Goal: Task Accomplishment & Management: Manage account settings

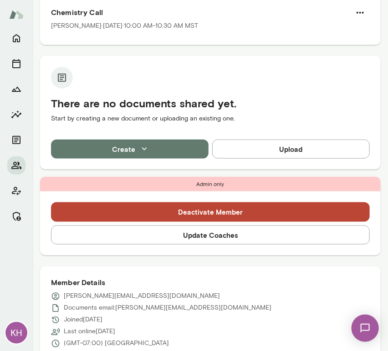
scroll to position [222, 0]
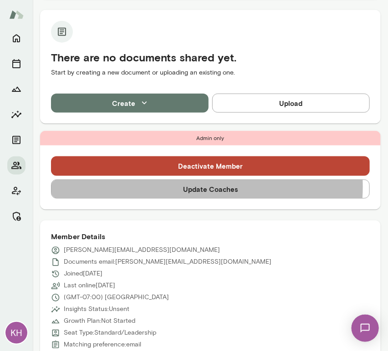
click at [189, 187] on button "Update Coaches" at bounding box center [210, 189] width 319 height 19
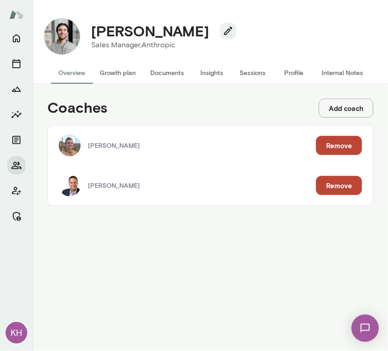
click at [332, 183] on button "Remove" at bounding box center [339, 185] width 46 height 19
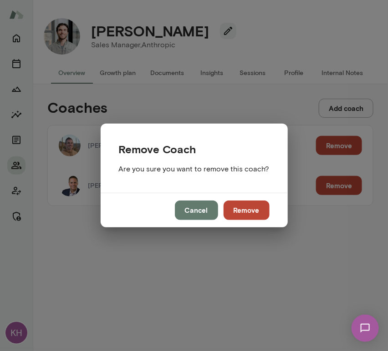
click at [247, 205] on button "Remove" at bounding box center [247, 210] width 46 height 19
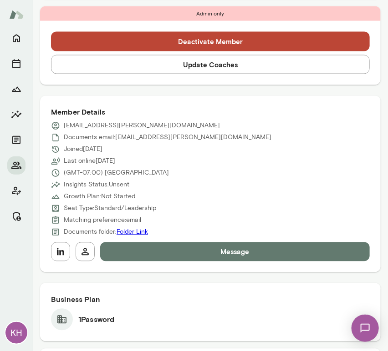
scroll to position [310, 0]
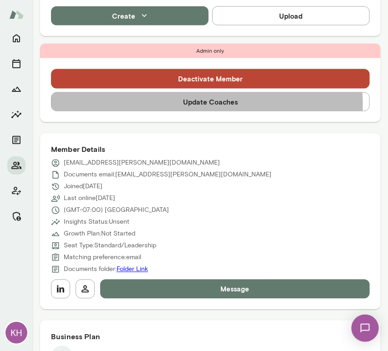
click at [165, 105] on button "Update Coaches" at bounding box center [210, 101] width 319 height 19
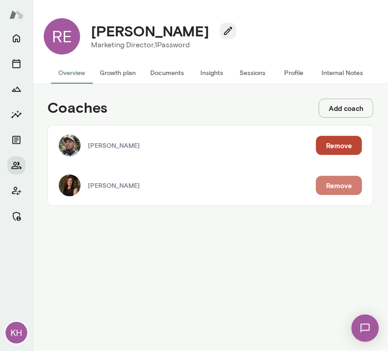
click at [334, 193] on button "Remove" at bounding box center [339, 185] width 46 height 19
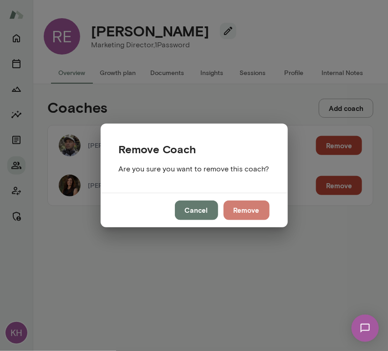
click at [237, 213] on button "Remove" at bounding box center [247, 210] width 46 height 19
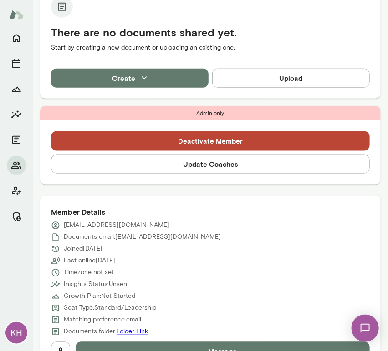
scroll to position [214, 0]
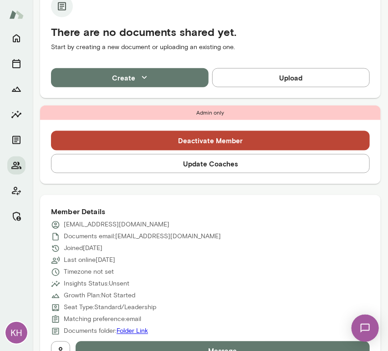
click at [182, 171] on button "Update Coaches" at bounding box center [210, 163] width 319 height 19
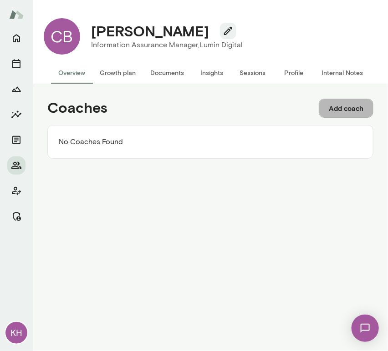
click at [330, 111] on button "Add coach" at bounding box center [346, 108] width 55 height 19
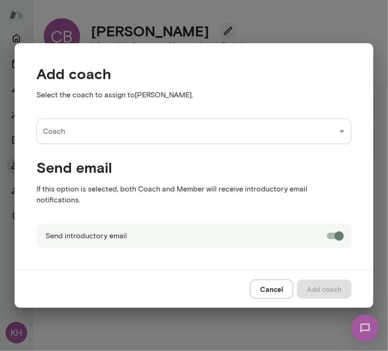
click at [107, 139] on input "Coach" at bounding box center [187, 131] width 293 height 17
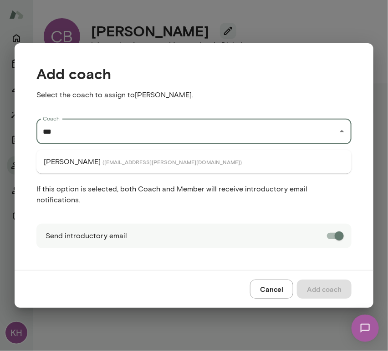
click at [103, 153] on ul "Safaa Khairalla ( safaakhairalla@mento.co )" at bounding box center [193, 162] width 315 height 24
click at [109, 163] on span "( safaakhairalla@mento.co )" at bounding box center [171, 161] width 139 height 7
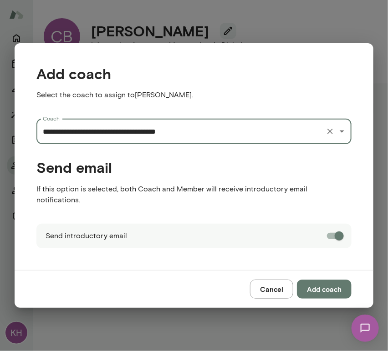
type input "**********"
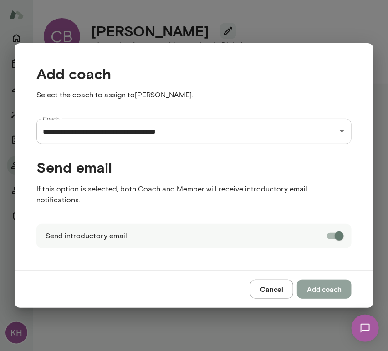
click at [331, 286] on button "Add coach" at bounding box center [324, 289] width 55 height 19
click at [331, 286] on div "Cancel Add coach" at bounding box center [194, 289] width 359 height 38
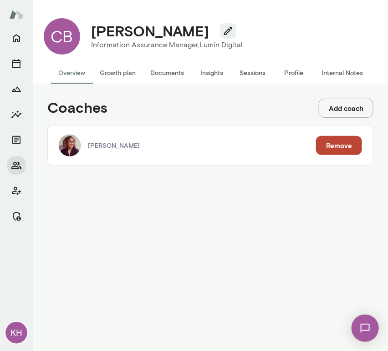
click at [342, 106] on button "Add coach" at bounding box center [346, 108] width 55 height 19
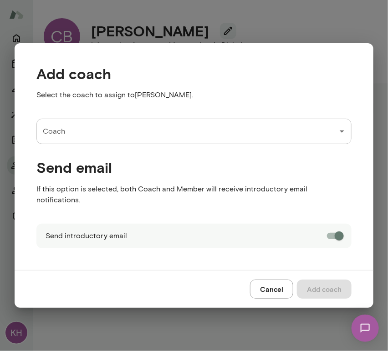
click at [164, 140] on input "Coach" at bounding box center [187, 131] width 293 height 17
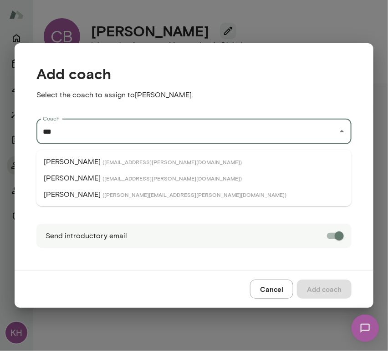
click at [150, 161] on span "( albertvillarde@mento.co )" at bounding box center [171, 161] width 139 height 7
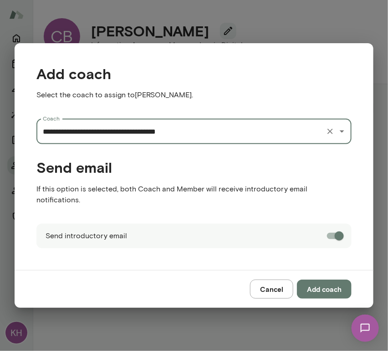
type input "**********"
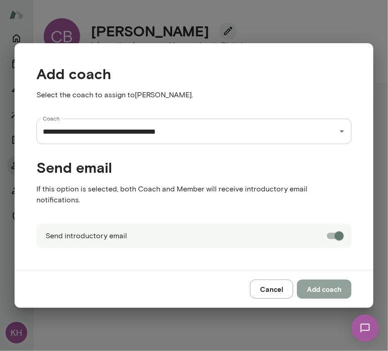
click at [325, 285] on button "Add coach" at bounding box center [324, 289] width 55 height 19
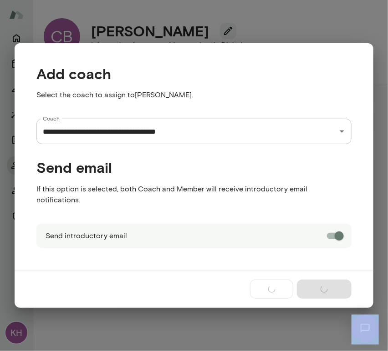
click at [325, 285] on div "Cancel Add coach" at bounding box center [194, 289] width 359 height 38
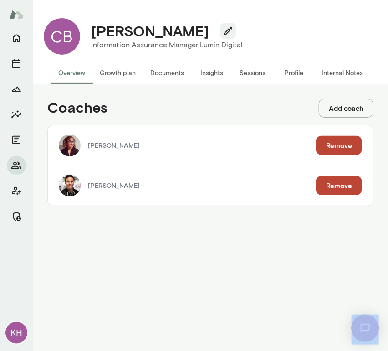
click at [344, 71] on button "Internal Notes" at bounding box center [342, 73] width 56 height 22
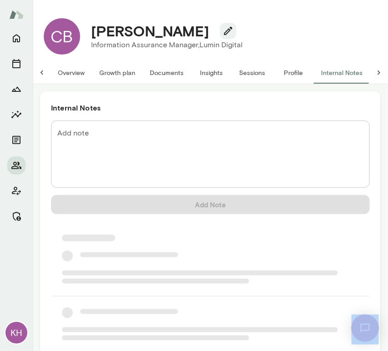
scroll to position [0, 7]
click at [112, 127] on div "* Add note" at bounding box center [210, 154] width 319 height 67
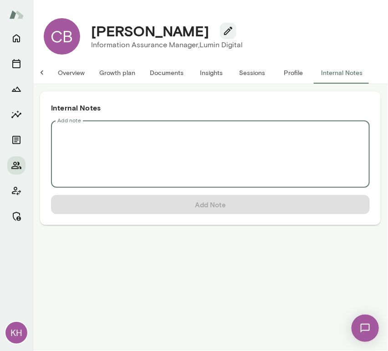
scroll to position [0, 0]
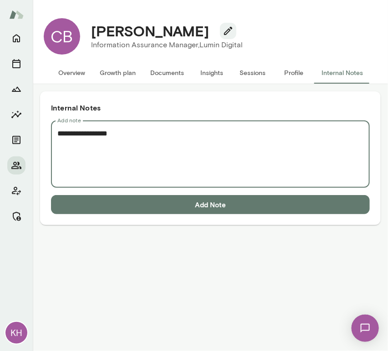
click at [60, 152] on textarea "**********" at bounding box center [210, 154] width 306 height 52
paste textarea "**********"
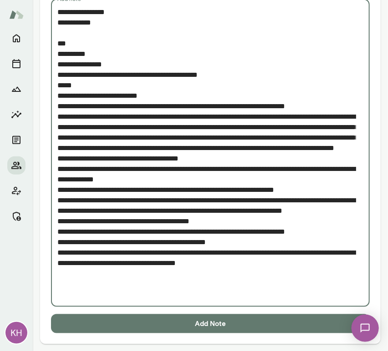
scroll to position [121, 0]
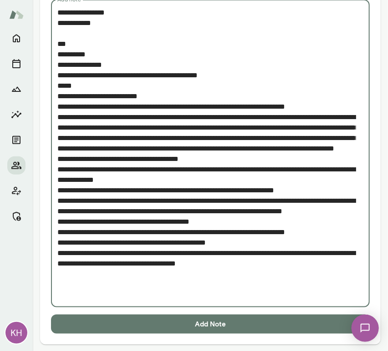
type textarea "**********"
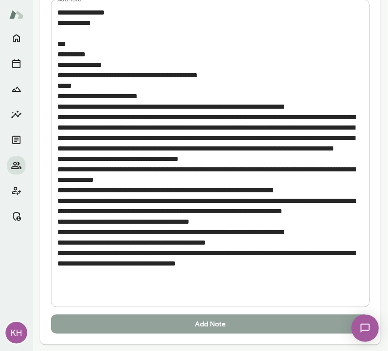
click at [153, 330] on button "Add Note" at bounding box center [210, 324] width 319 height 19
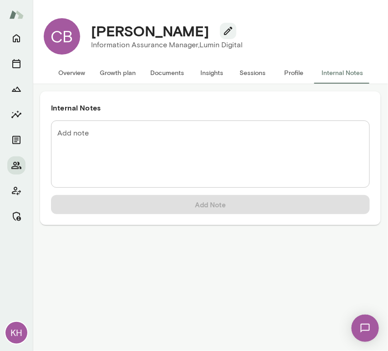
scroll to position [0, 0]
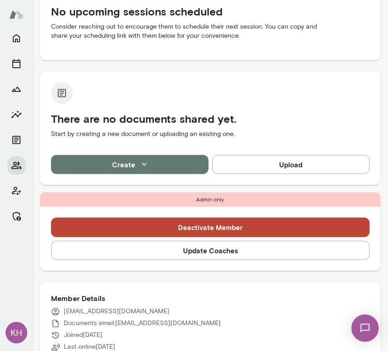
scroll to position [130, 0]
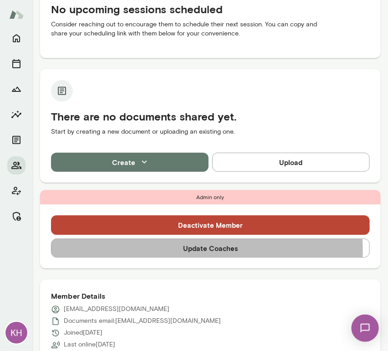
click at [145, 251] on button "Update Coaches" at bounding box center [210, 248] width 319 height 19
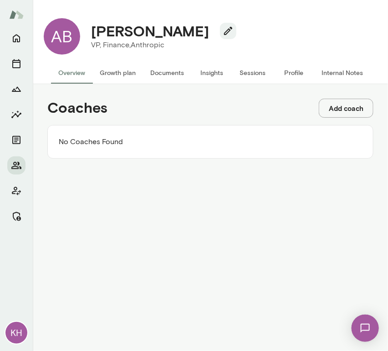
click at [339, 108] on button "Add coach" at bounding box center [346, 108] width 55 height 19
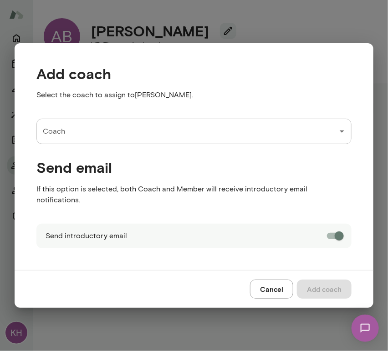
click at [93, 138] on input "Coach" at bounding box center [187, 131] width 293 height 17
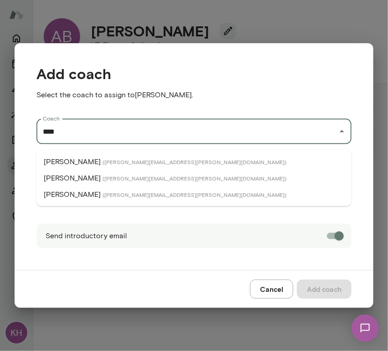
click at [91, 177] on p "[PERSON_NAME]" at bounding box center [72, 178] width 57 height 11
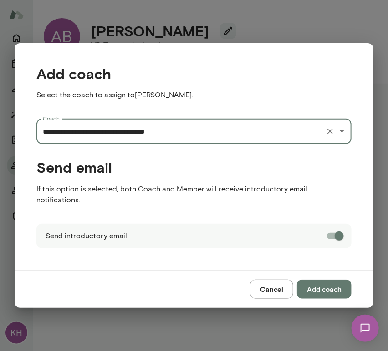
type input "**********"
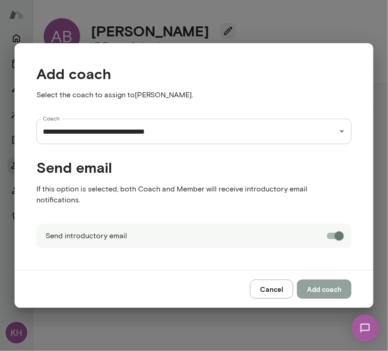
click at [318, 283] on button "Add coach" at bounding box center [324, 289] width 55 height 19
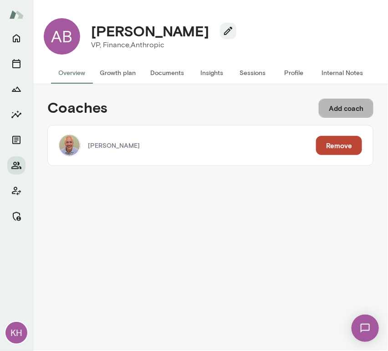
click at [346, 104] on button "Add coach" at bounding box center [346, 108] width 55 height 19
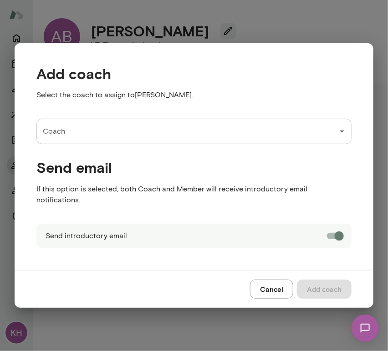
click at [85, 140] on input "Coach" at bounding box center [187, 131] width 293 height 17
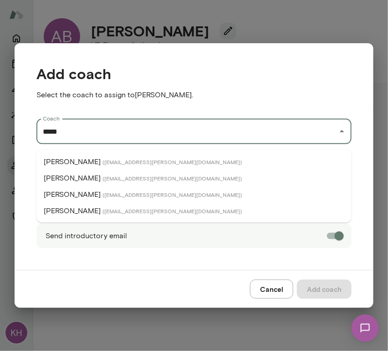
click at [84, 178] on li "Steve Oliver ( steveoliver@mento.co )" at bounding box center [193, 178] width 315 height 16
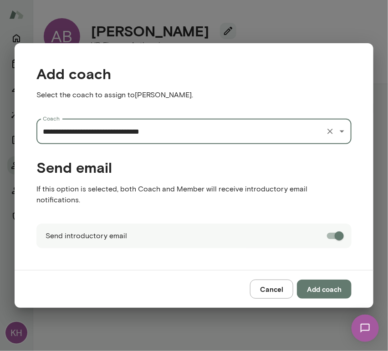
type input "**********"
click at [325, 281] on button "Add coach" at bounding box center [324, 289] width 55 height 19
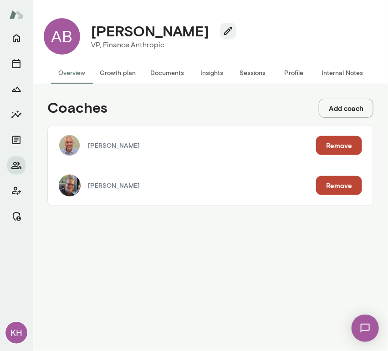
click at [332, 74] on button "Internal Notes" at bounding box center [342, 73] width 56 height 22
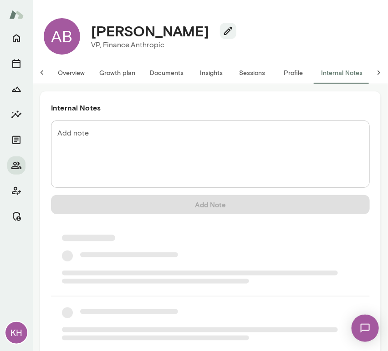
scroll to position [0, 7]
click at [125, 142] on textarea "Add note" at bounding box center [210, 154] width 306 height 52
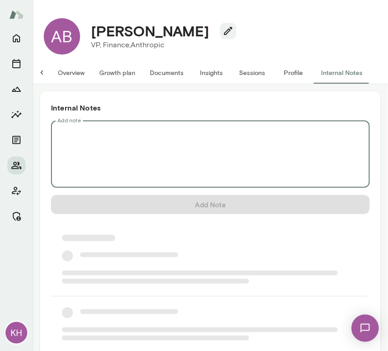
scroll to position [0, 0]
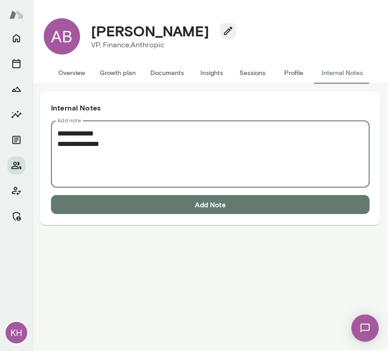
paste textarea "**********"
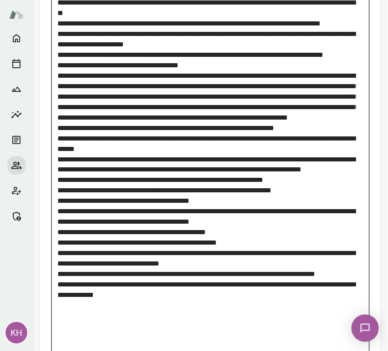
scroll to position [321, 0]
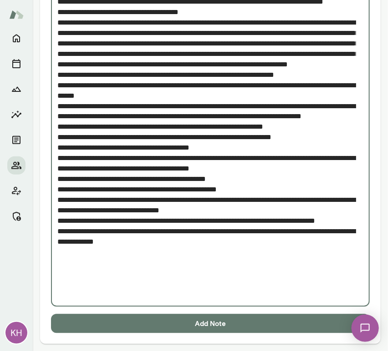
type textarea "**********"
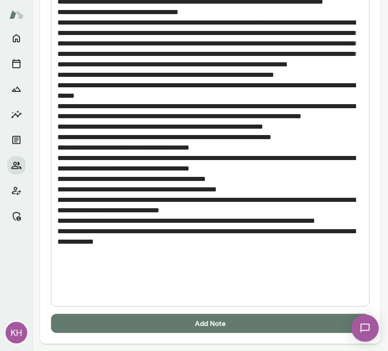
click at [261, 321] on button "Add Note" at bounding box center [210, 324] width 319 height 19
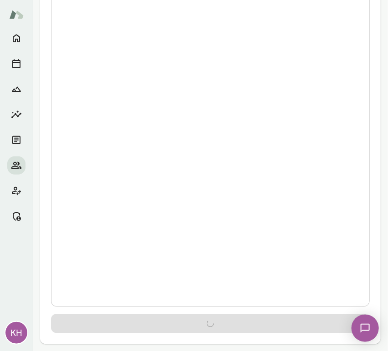
scroll to position [0, 0]
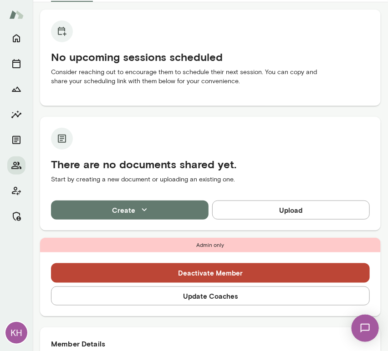
scroll to position [101, 0]
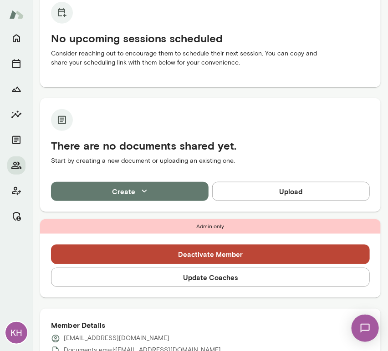
click at [194, 280] on button "Update Coaches" at bounding box center [210, 277] width 319 height 19
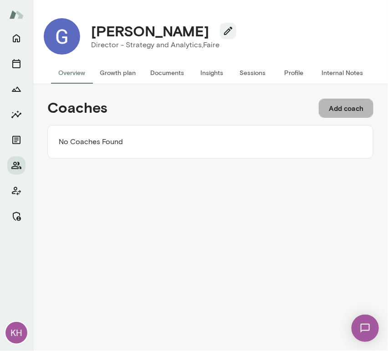
click at [328, 109] on button "Add coach" at bounding box center [346, 108] width 55 height 19
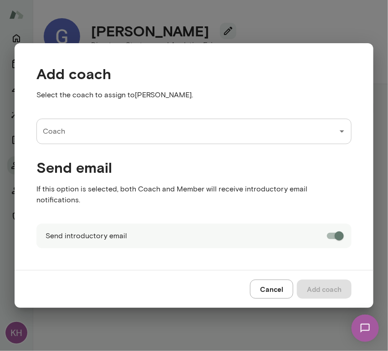
click at [112, 139] on input "Coach" at bounding box center [187, 131] width 293 height 17
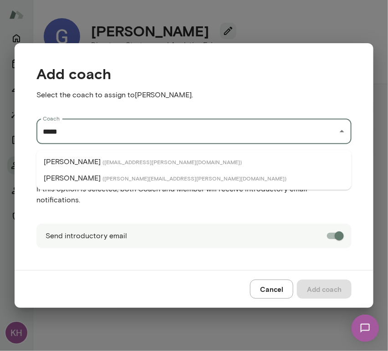
click at [102, 159] on span "( [EMAIL_ADDRESS][PERSON_NAME][DOMAIN_NAME] )" at bounding box center [171, 161] width 139 height 7
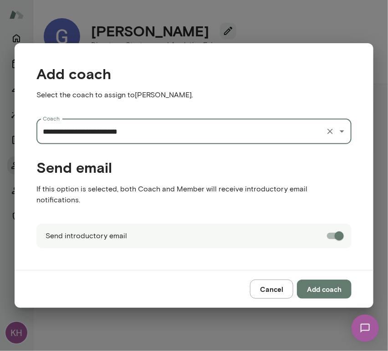
type input "**********"
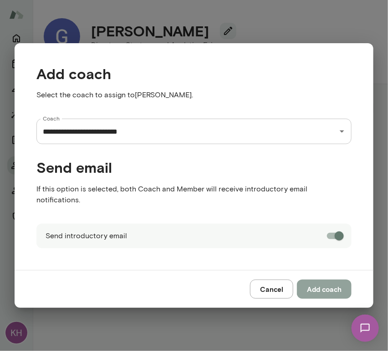
click at [317, 286] on button "Add coach" at bounding box center [324, 289] width 55 height 19
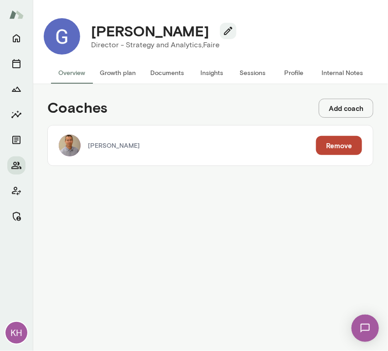
click at [335, 106] on button "Add coach" at bounding box center [346, 108] width 55 height 19
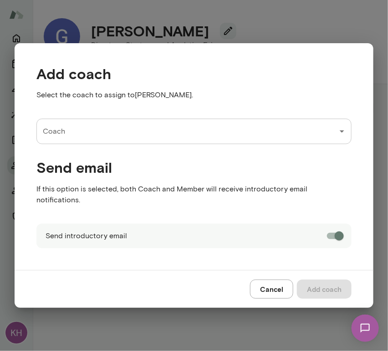
click at [199, 136] on input "Coach" at bounding box center [187, 131] width 293 height 17
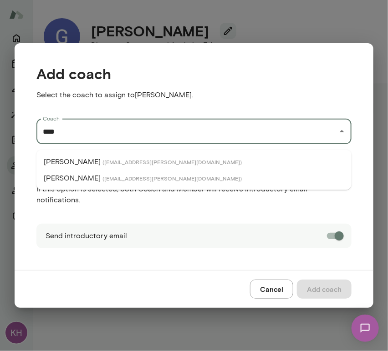
click at [117, 184] on li "Leah Kim ( leahkim@mento.co )" at bounding box center [193, 178] width 315 height 16
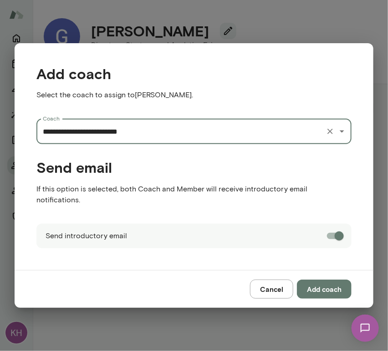
type input "**********"
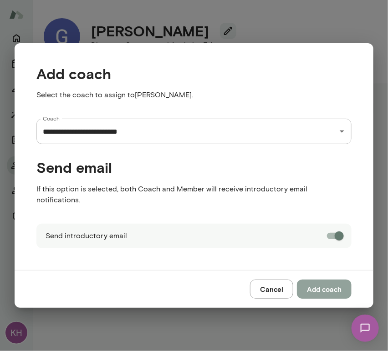
click at [324, 283] on button "Add coach" at bounding box center [324, 289] width 55 height 19
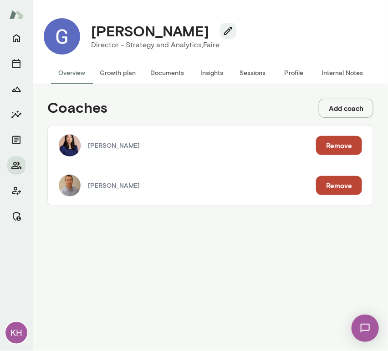
click at [334, 78] on button "Internal Notes" at bounding box center [342, 73] width 56 height 22
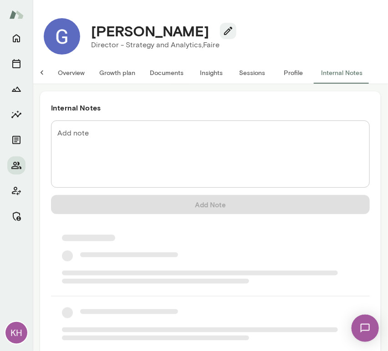
scroll to position [0, 7]
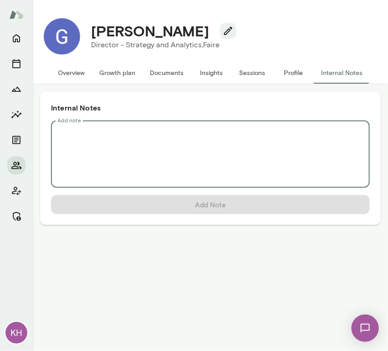
click at [153, 131] on textarea "Add note" at bounding box center [210, 154] width 306 height 52
type textarea "*"
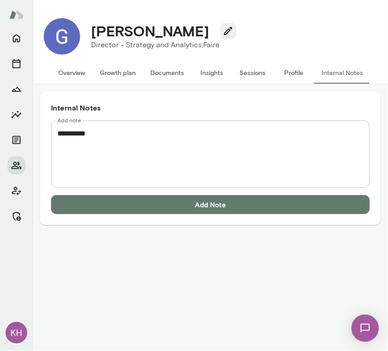
click at [61, 142] on textarea "*********" at bounding box center [210, 154] width 306 height 52
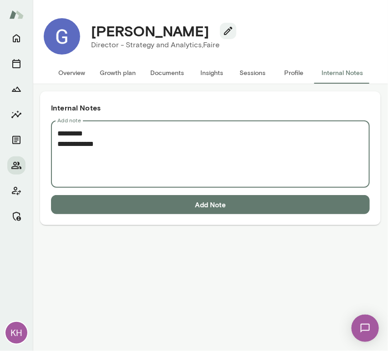
paste textarea "**********"
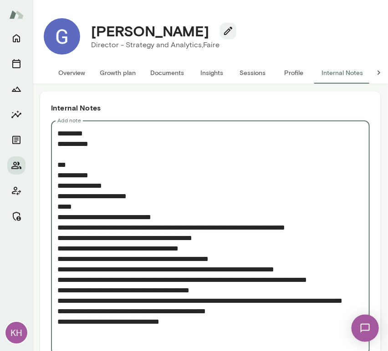
scroll to position [48, 0]
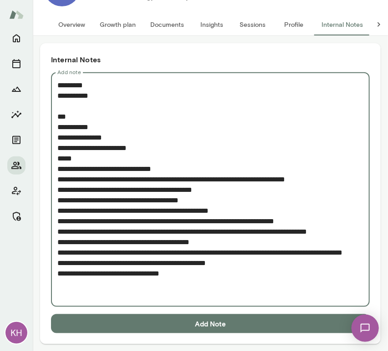
type textarea "**********"
click at [121, 323] on button "Add Note" at bounding box center [210, 324] width 319 height 19
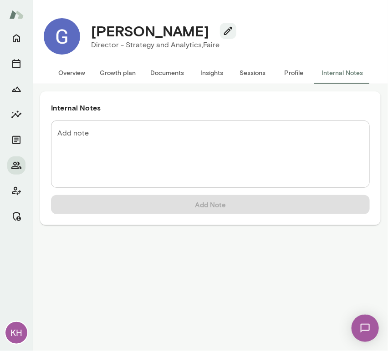
scroll to position [0, 0]
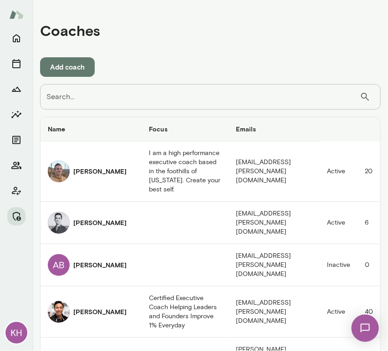
click at [146, 103] on input "Search..." at bounding box center [200, 96] width 320 height 25
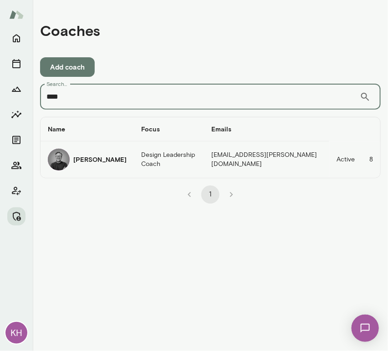
type input "****"
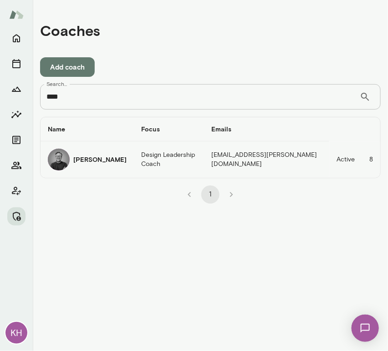
click at [85, 162] on h6 "[PERSON_NAME]" at bounding box center [99, 159] width 53 height 9
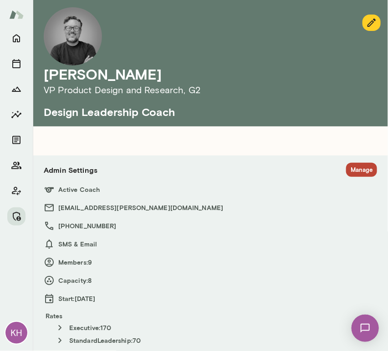
click at [351, 167] on button "Manage" at bounding box center [361, 170] width 31 height 14
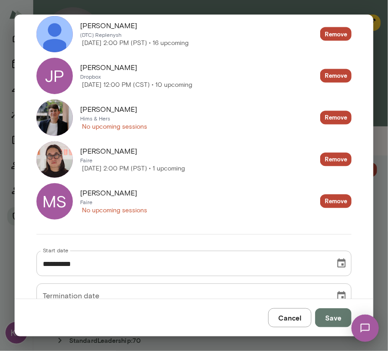
scroll to position [406, 0]
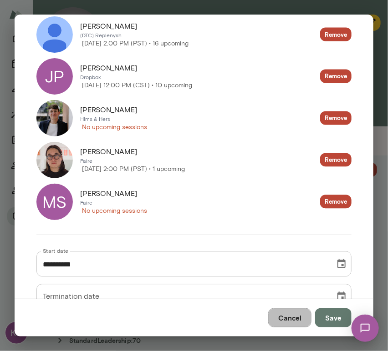
click at [287, 317] on button "Cancel" at bounding box center [289, 318] width 43 height 19
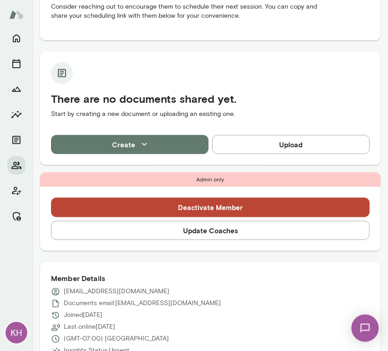
scroll to position [149, 0]
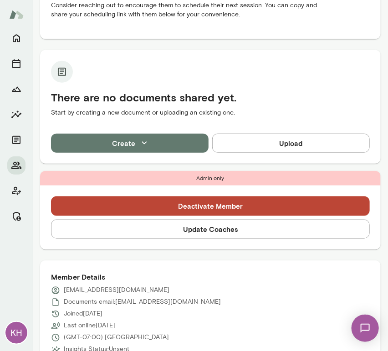
click at [203, 227] on button "Update Coaches" at bounding box center [210, 229] width 319 height 19
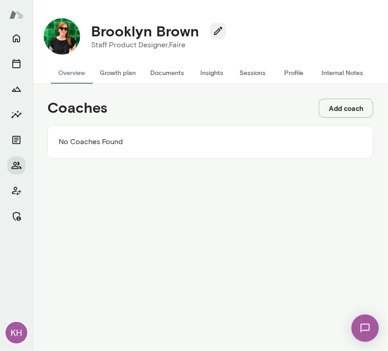
click at [346, 112] on button "Add coach" at bounding box center [346, 108] width 55 height 19
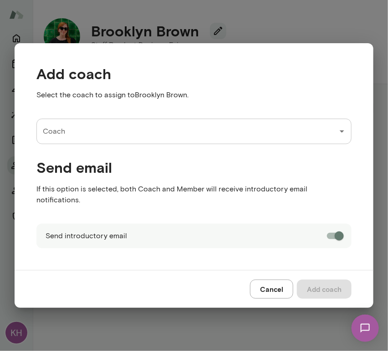
click at [155, 130] on input "Coach" at bounding box center [187, 131] width 293 height 17
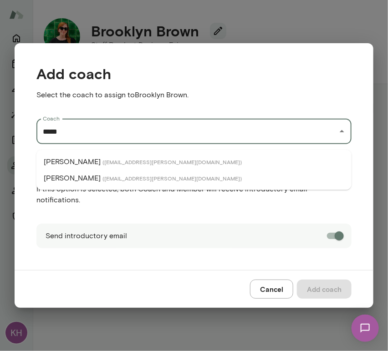
click at [96, 164] on p "[PERSON_NAME]" at bounding box center [72, 162] width 57 height 11
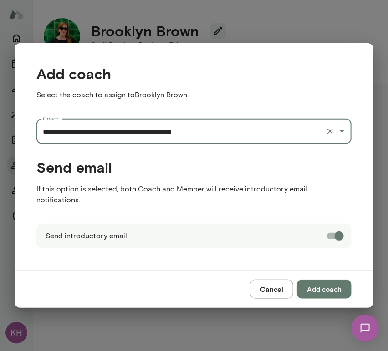
type input "**********"
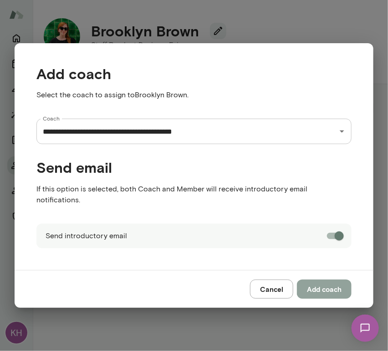
click at [336, 283] on button "Add coach" at bounding box center [324, 289] width 55 height 19
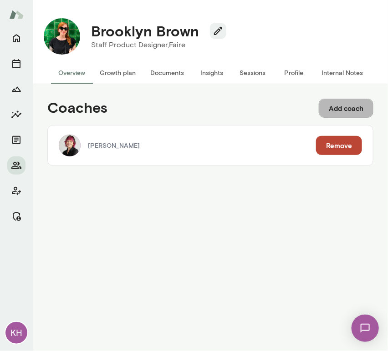
click at [325, 109] on button "Add coach" at bounding box center [346, 108] width 55 height 19
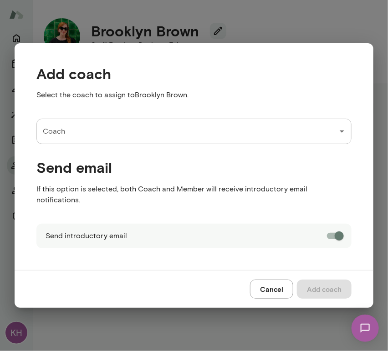
click at [123, 128] on div "Coach" at bounding box center [193, 131] width 315 height 25
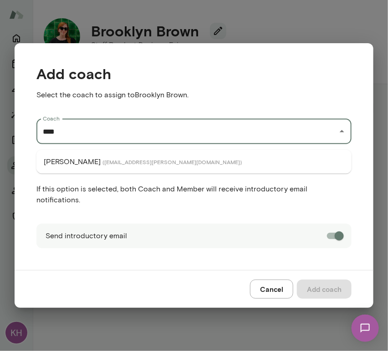
click at [102, 158] on span "( danehoward@mento.co )" at bounding box center [171, 161] width 139 height 7
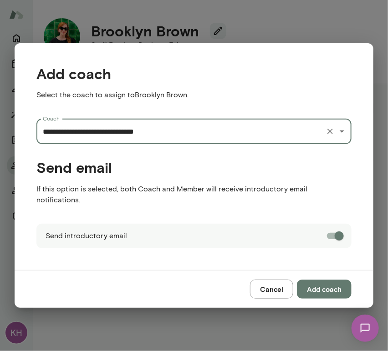
type input "**********"
click at [318, 287] on button "Add coach" at bounding box center [324, 289] width 55 height 19
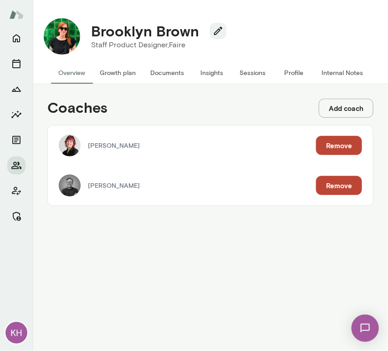
click at [328, 74] on button "Internal Notes" at bounding box center [342, 73] width 56 height 22
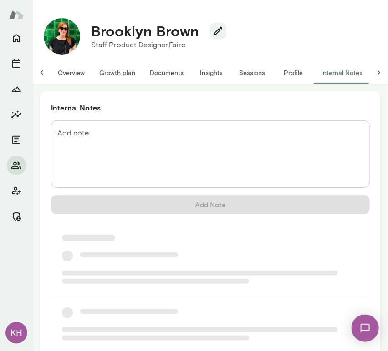
scroll to position [0, 7]
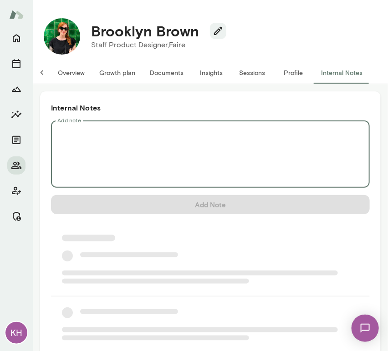
click at [125, 146] on textarea "Add note" at bounding box center [210, 154] width 306 height 52
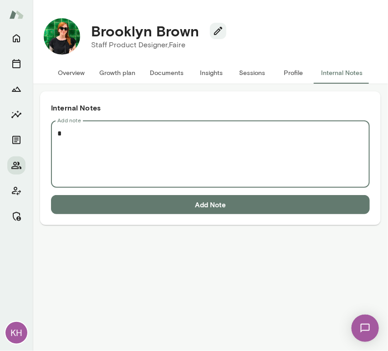
scroll to position [0, 0]
paste textarea "**********"
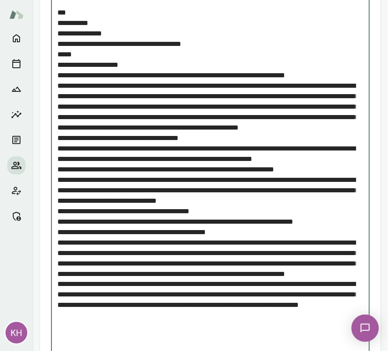
scroll to position [205, 0]
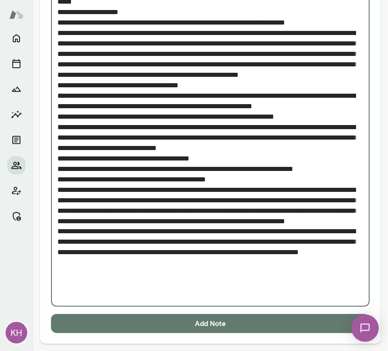
type textarea "**********"
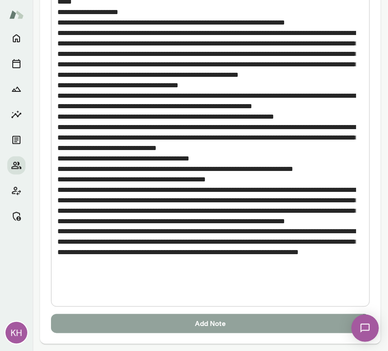
click at [163, 321] on button "Add Note" at bounding box center [210, 324] width 319 height 19
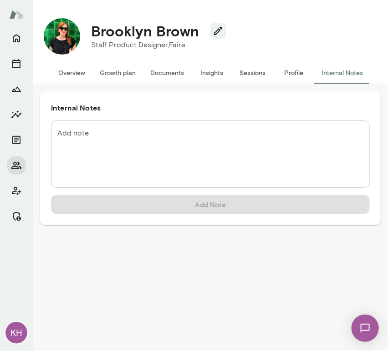
scroll to position [0, 0]
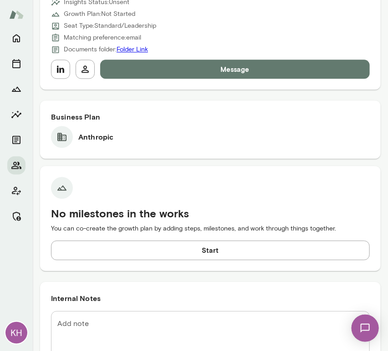
scroll to position [497, 0]
click at [60, 66] on icon "button" at bounding box center [60, 69] width 11 height 11
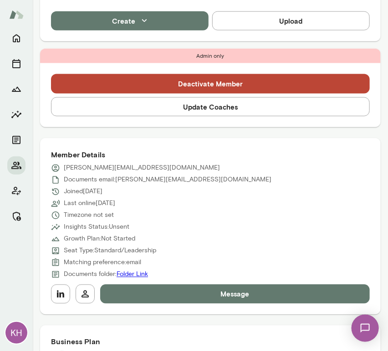
scroll to position [267, 0]
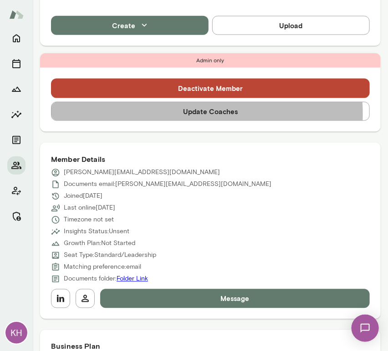
click at [174, 114] on button "Update Coaches" at bounding box center [210, 111] width 319 height 19
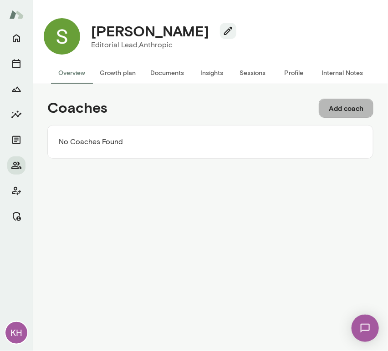
click at [342, 105] on button "Add coach" at bounding box center [346, 108] width 55 height 19
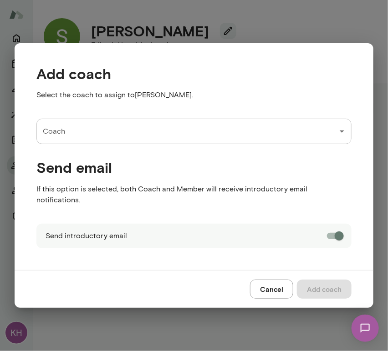
click at [200, 144] on div "Coach" at bounding box center [193, 131] width 315 height 25
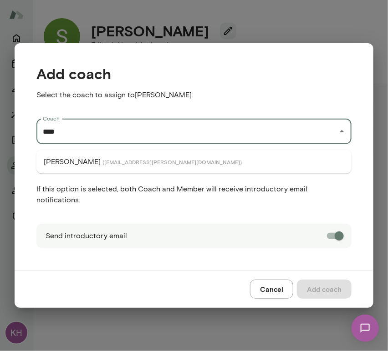
click at [135, 170] on li "[PERSON_NAME] ( [EMAIL_ADDRESS][PERSON_NAME][DOMAIN_NAME] )" at bounding box center [193, 162] width 315 height 16
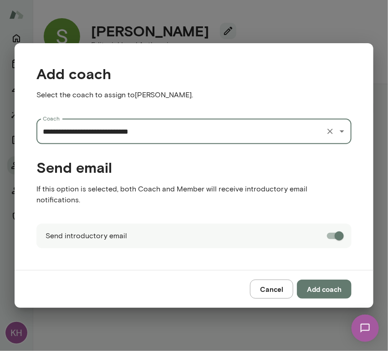
type input "**********"
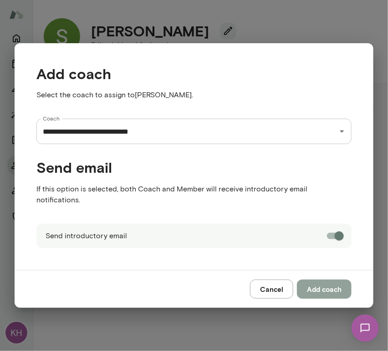
click at [323, 288] on button "Add coach" at bounding box center [324, 289] width 55 height 19
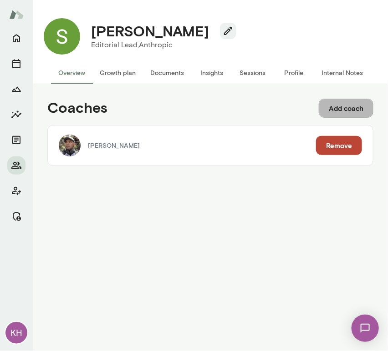
click at [342, 108] on button "Add coach" at bounding box center [346, 108] width 55 height 19
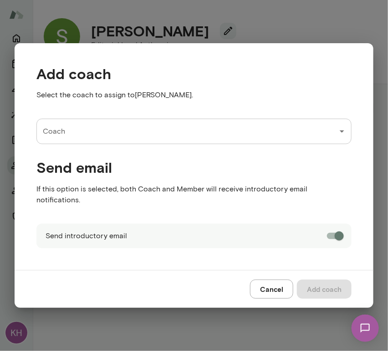
click at [158, 137] on input "Coach" at bounding box center [187, 131] width 293 height 17
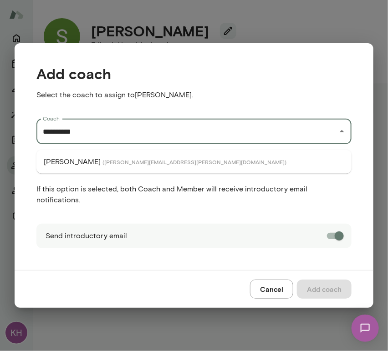
click at [105, 170] on li "Jennifer Palazzo ( jenniferpalazzo@mento.co )" at bounding box center [193, 162] width 315 height 16
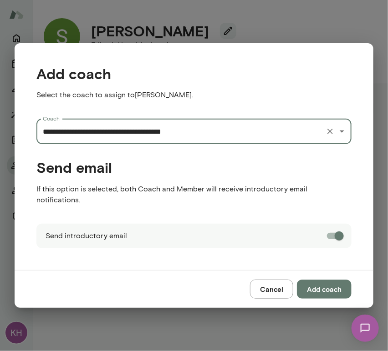
type input "**********"
click at [338, 285] on button "Add coach" at bounding box center [324, 289] width 55 height 19
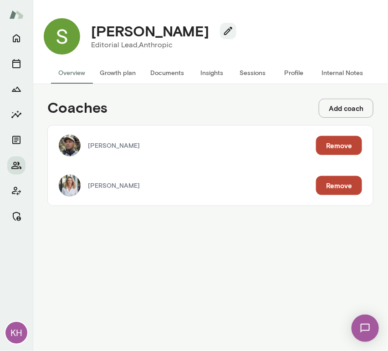
click at [332, 80] on button "Internal Notes" at bounding box center [342, 73] width 56 height 22
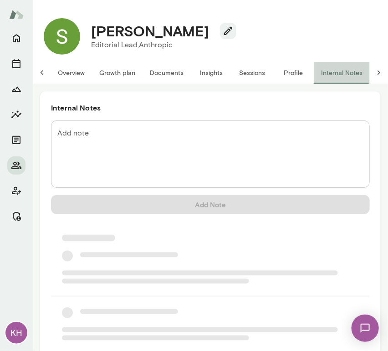
click at [332, 80] on button "Internal Notes" at bounding box center [342, 73] width 56 height 22
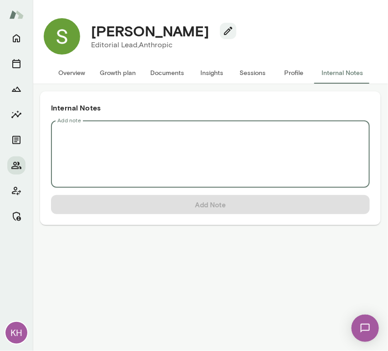
click at [91, 150] on textarea "Add note" at bounding box center [210, 154] width 306 height 52
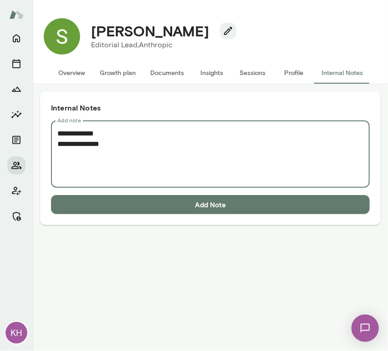
paste textarea "**********"
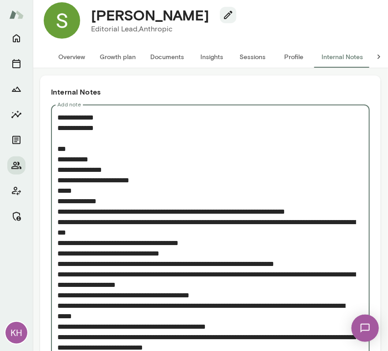
scroll to position [69, 0]
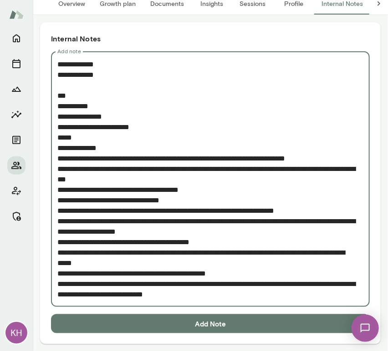
type textarea "**********"
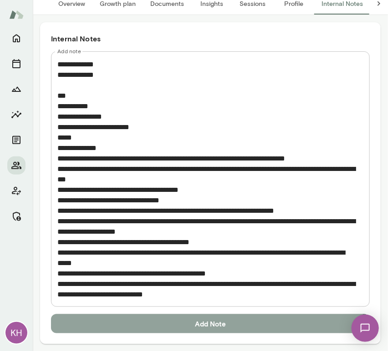
click at [145, 327] on button "Add Note" at bounding box center [210, 324] width 319 height 19
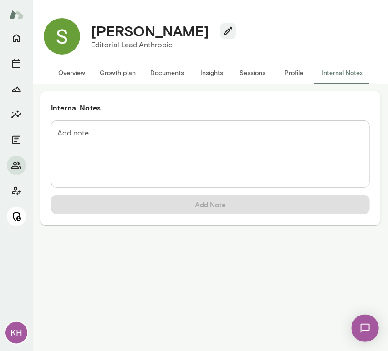
scroll to position [0, 0]
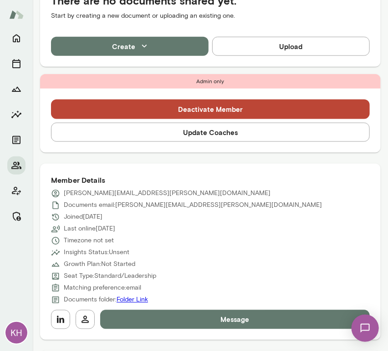
scroll to position [246, 0]
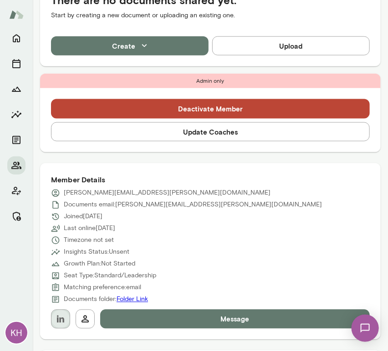
click at [58, 323] on icon "button" at bounding box center [60, 319] width 11 height 11
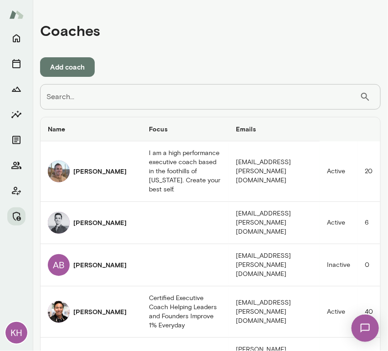
click at [67, 102] on input "Search..." at bounding box center [200, 96] width 320 height 25
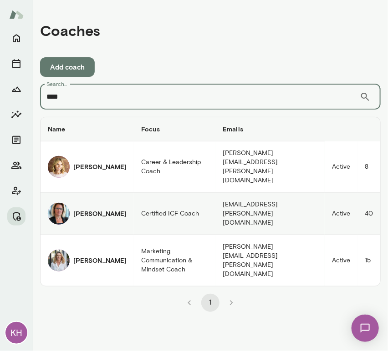
type input "****"
click at [68, 203] on img "coaches table" at bounding box center [59, 214] width 22 height 22
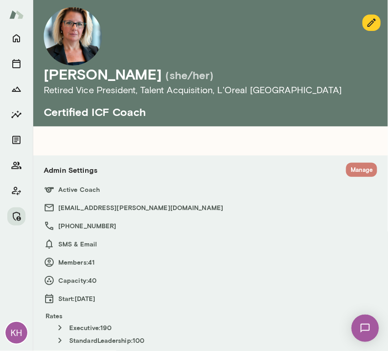
click at [346, 170] on button "Manage" at bounding box center [361, 170] width 31 height 14
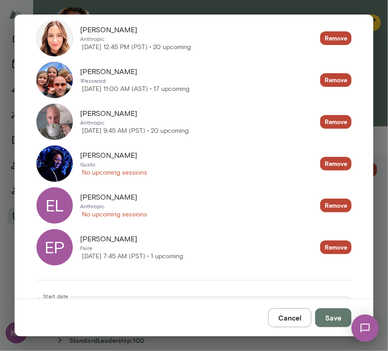
scroll to position [1720, 0]
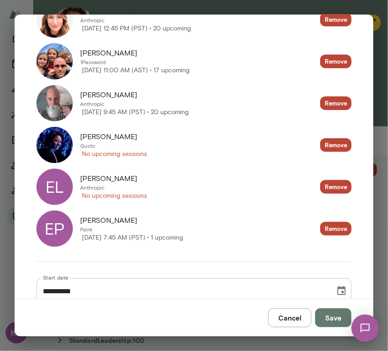
click at [301, 321] on button "Cancel" at bounding box center [289, 318] width 43 height 19
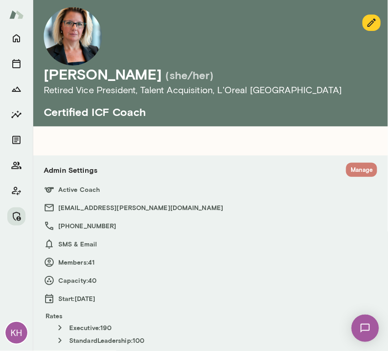
click at [346, 175] on button "Manage" at bounding box center [361, 170] width 31 height 14
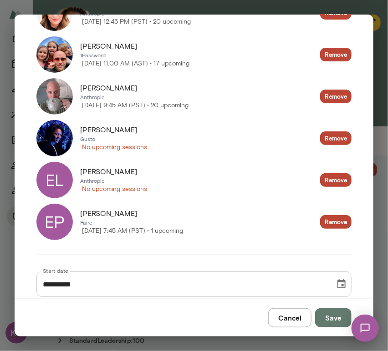
scroll to position [1727, 0]
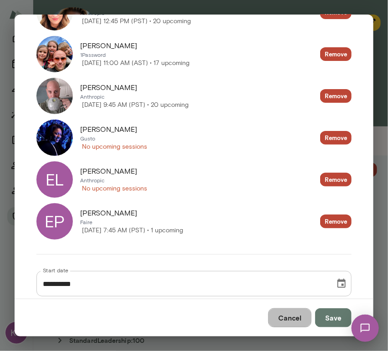
click at [296, 323] on button "Cancel" at bounding box center [289, 318] width 43 height 19
